Goal: Information Seeking & Learning: Learn about a topic

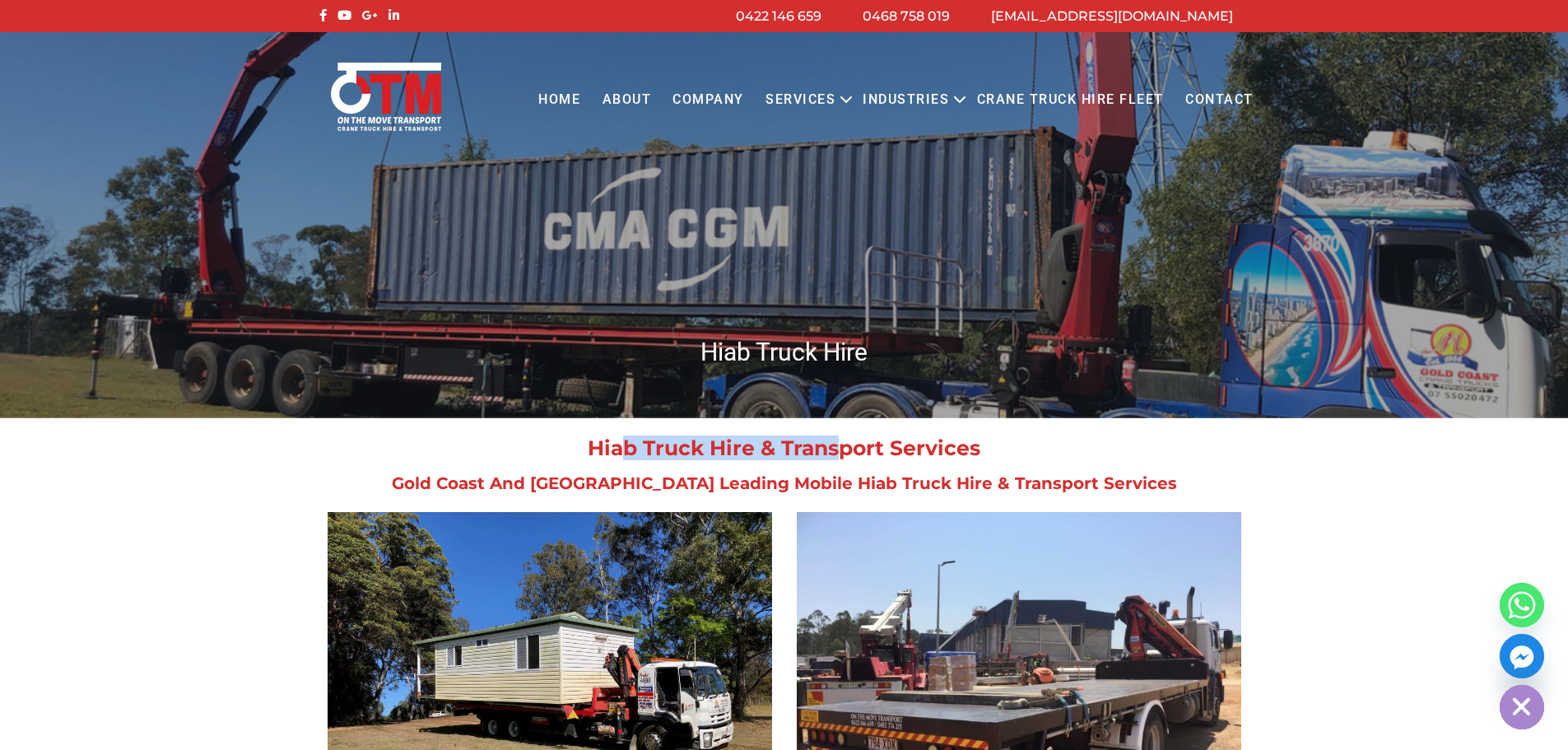
drag, startPoint x: 355, startPoint y: 438, endPoint x: 593, endPoint y: 456, distance: 238.7
click at [593, 456] on div "Hiab Truck Hire & Transport Services Gold Coast And [GEOGRAPHIC_DATA] Leading M…" at bounding box center [784, 464] width 938 height 53
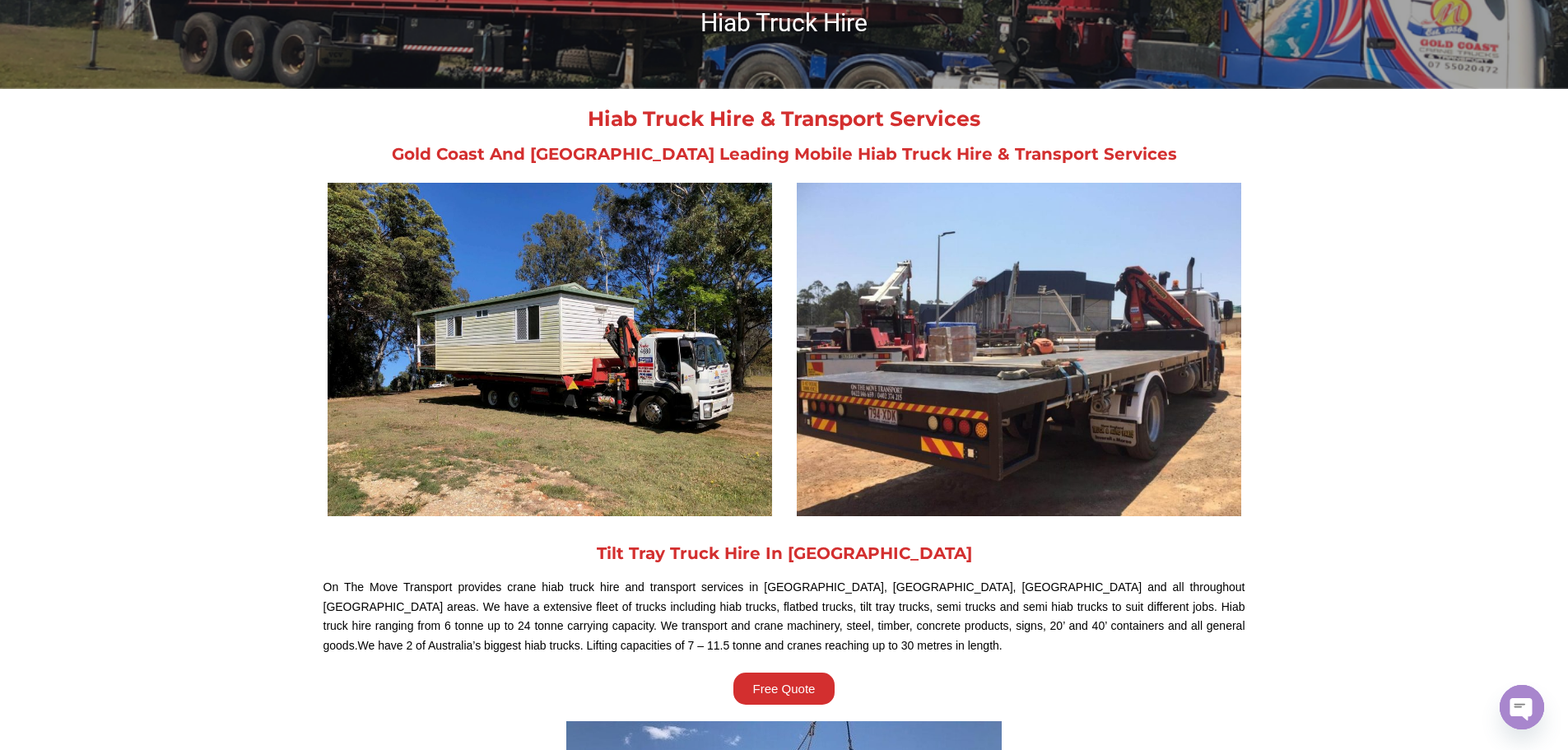
scroll to position [411, 0]
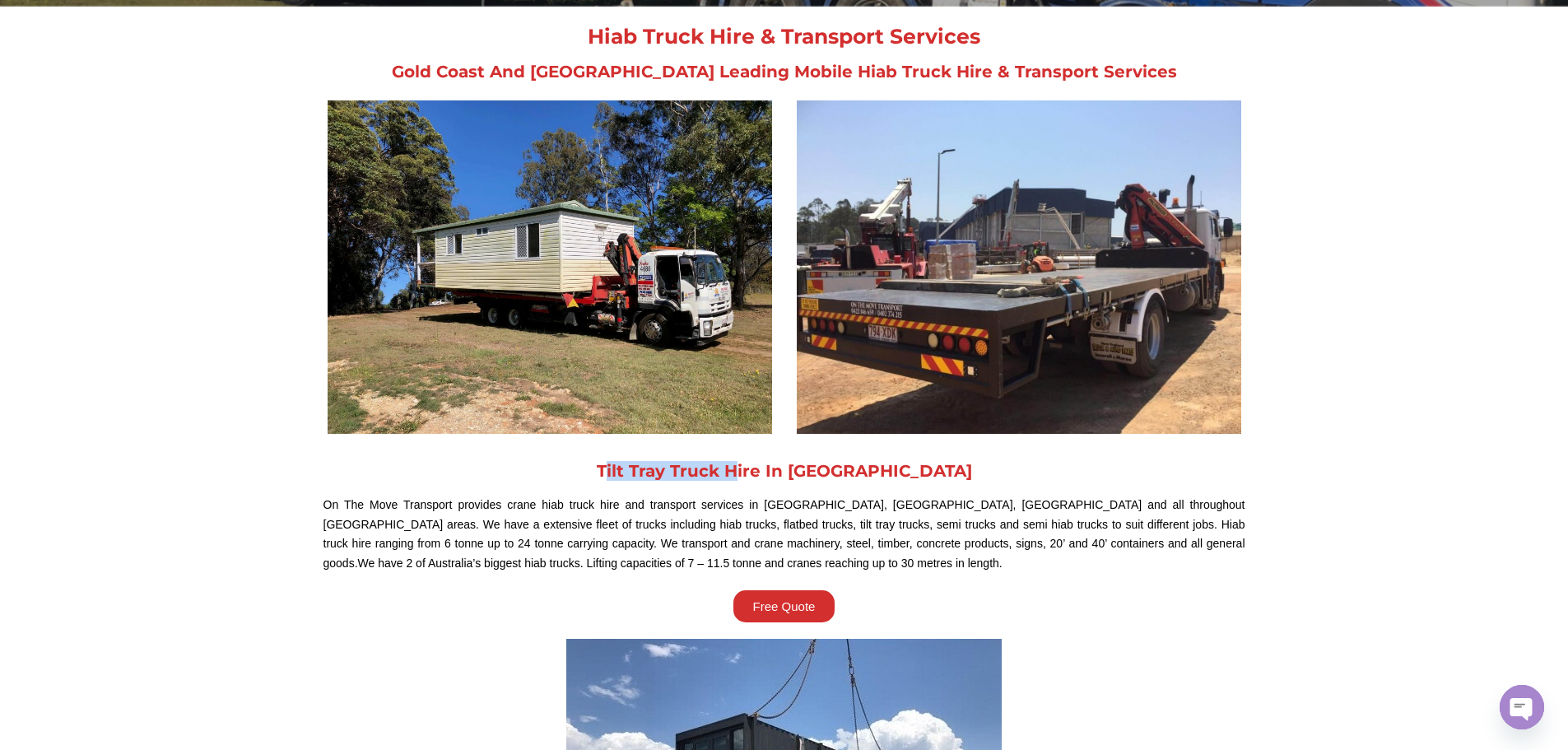
drag, startPoint x: 330, startPoint y: 458, endPoint x: 552, endPoint y: 489, distance: 224.2
click at [552, 489] on div "On The Move Transport provides crane hiab truck hire and transport services in …" at bounding box center [784, 535] width 938 height 95
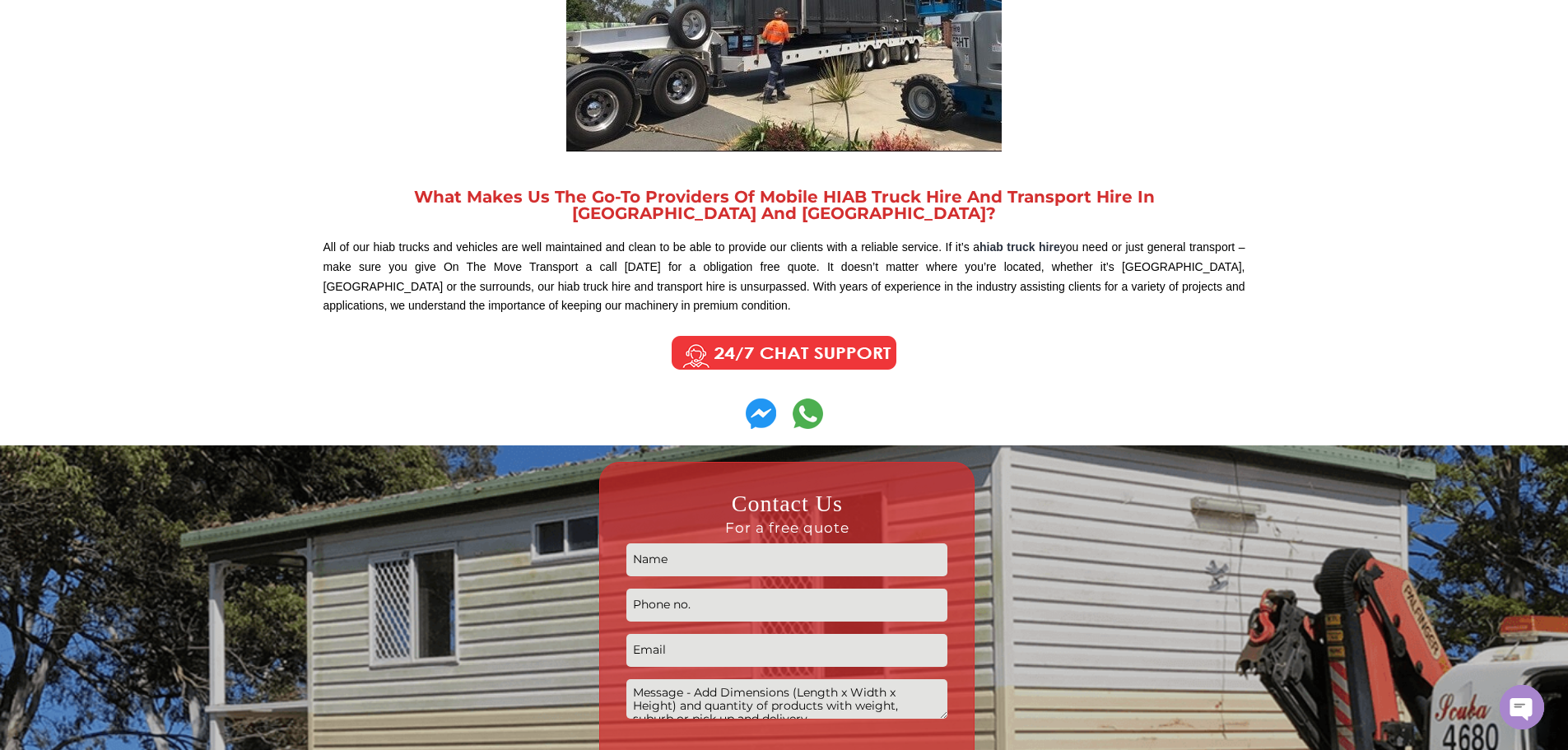
scroll to position [1235, 0]
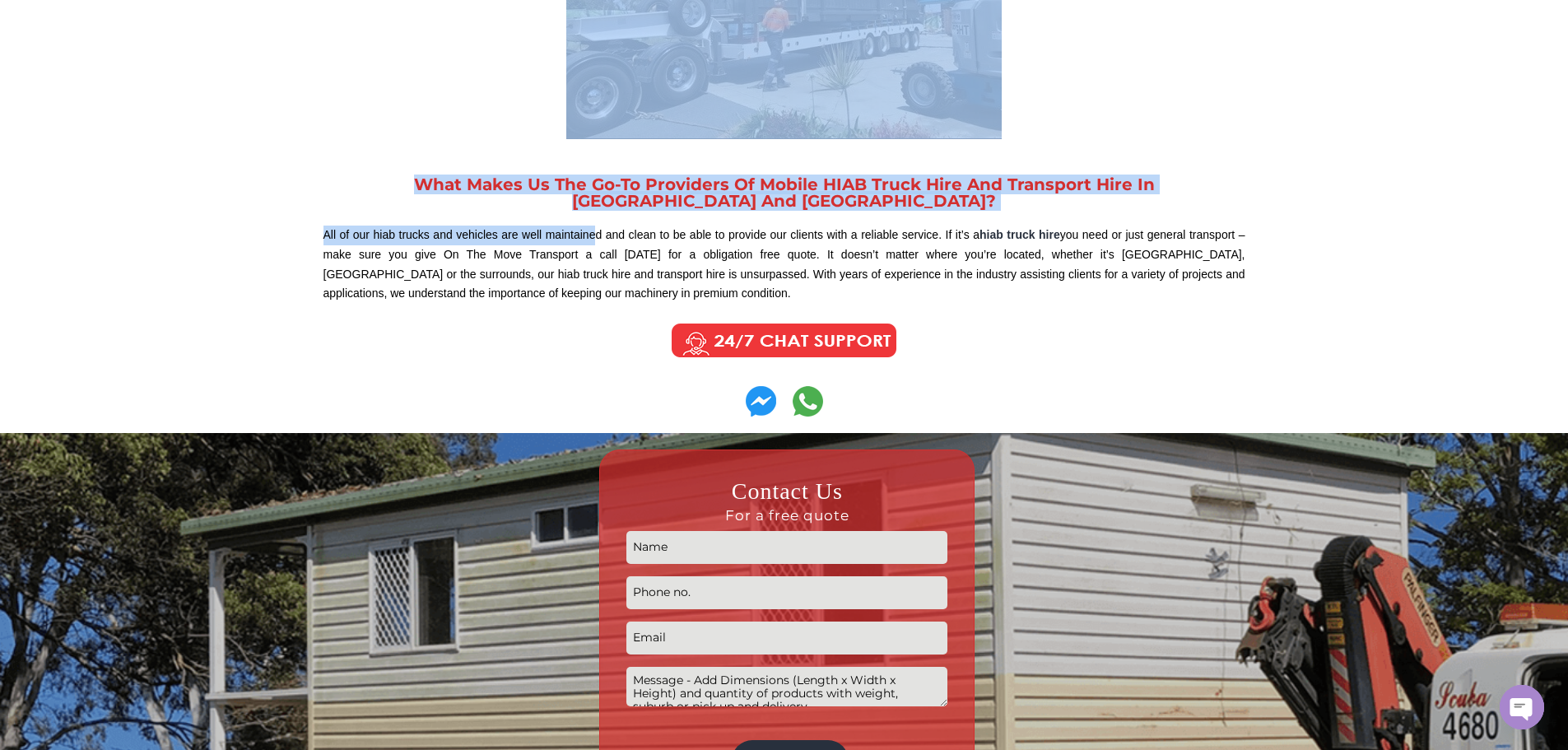
drag, startPoint x: 364, startPoint y: 144, endPoint x: 644, endPoint y: 230, distance: 292.9
click at [644, 230] on p "All of our hiab trucks and vehicles are well maintained and clean to be able to…" at bounding box center [784, 264] width 921 height 79
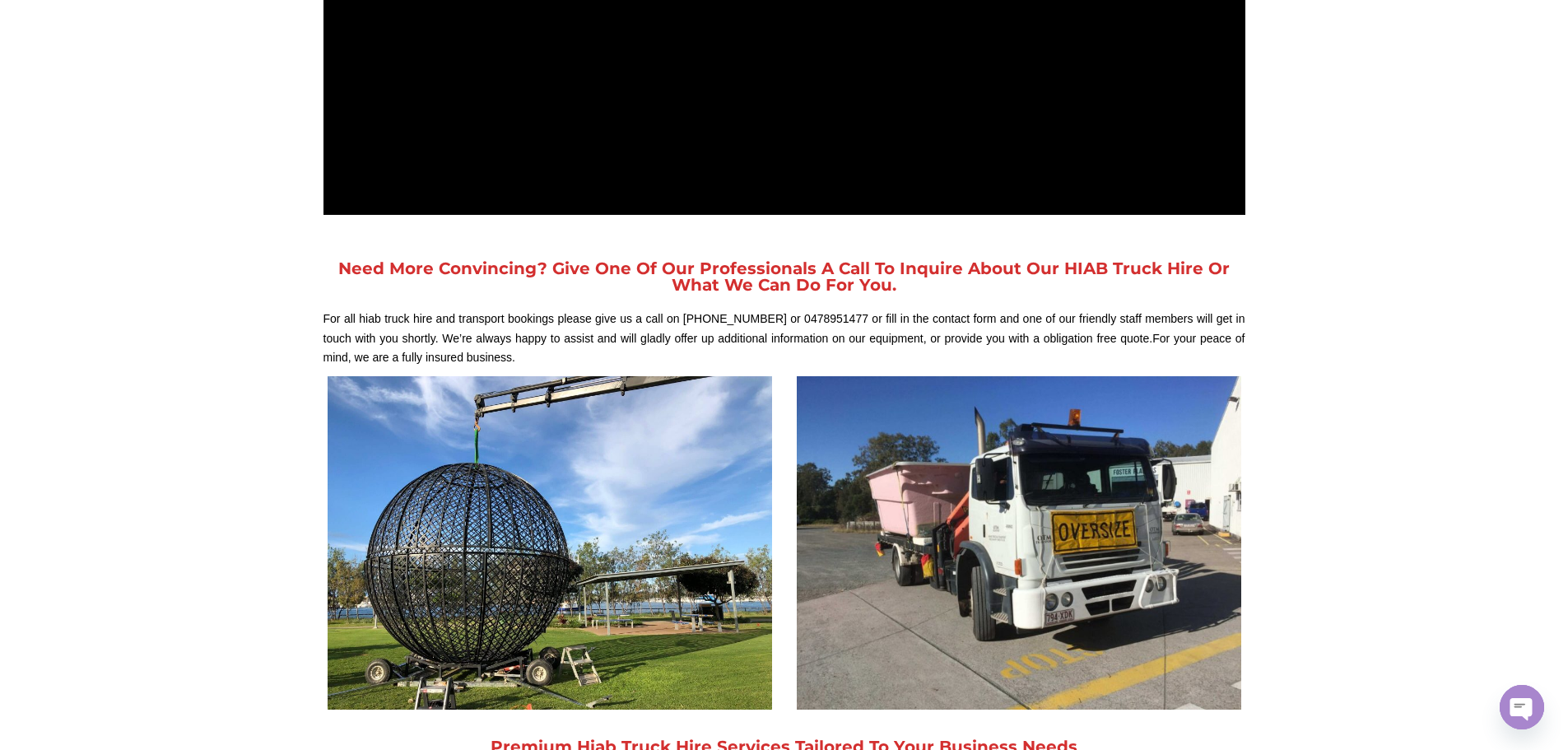
scroll to position [1811, 0]
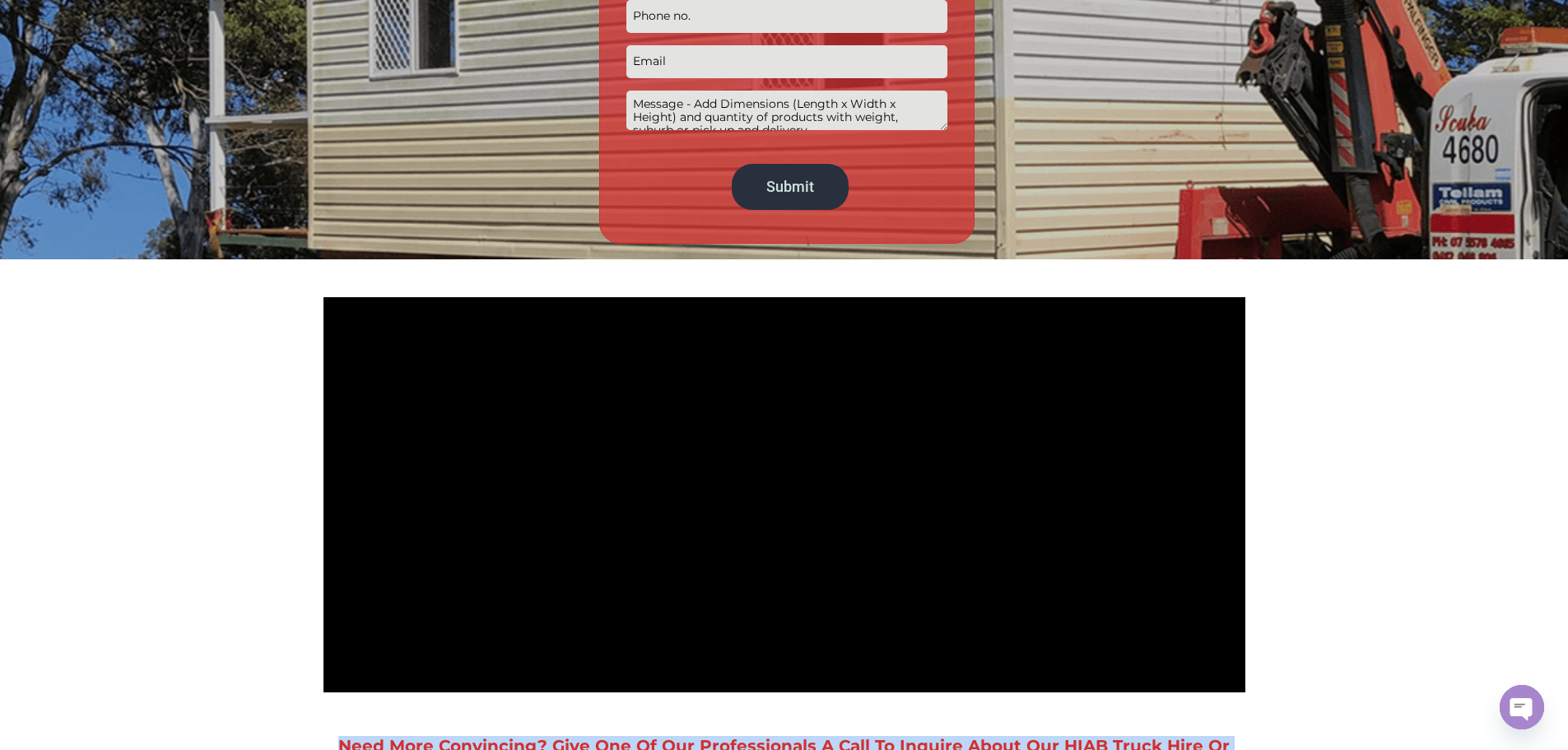
drag, startPoint x: 313, startPoint y: 385, endPoint x: 684, endPoint y: 413, distance: 372.1
click at [685, 737] on h2 "Need More Convincing? Give One Of Our Professionals A Call To Inquire About Our…" at bounding box center [784, 753] width 921 height 33
